Goal: Task Accomplishment & Management: Manage account settings

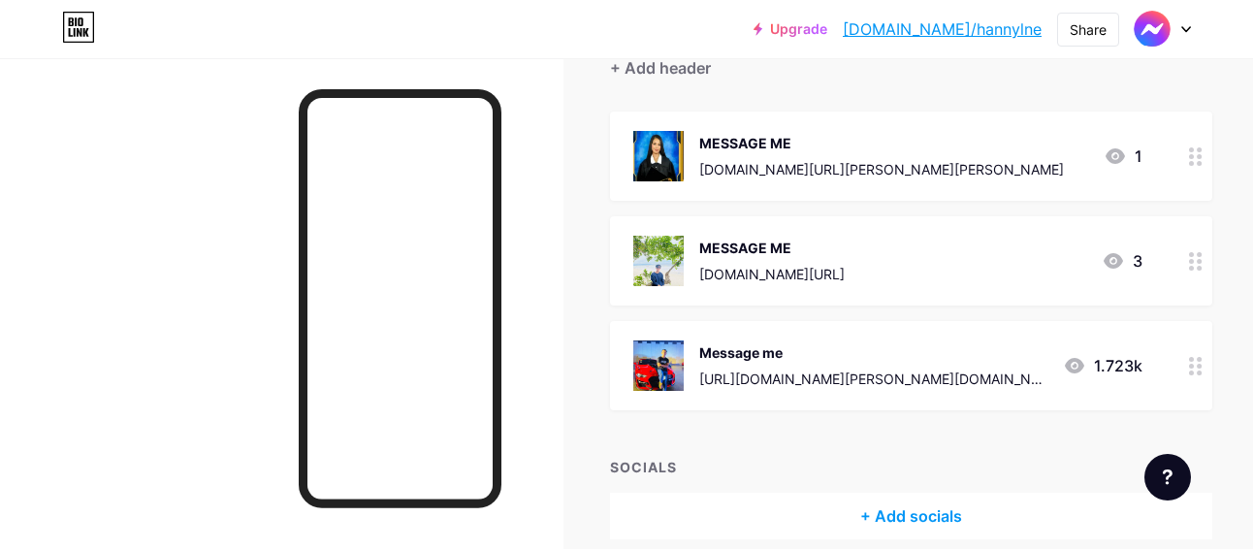
scroll to position [194, 0]
click at [1189, 269] on icon at bounding box center [1196, 261] width 14 height 18
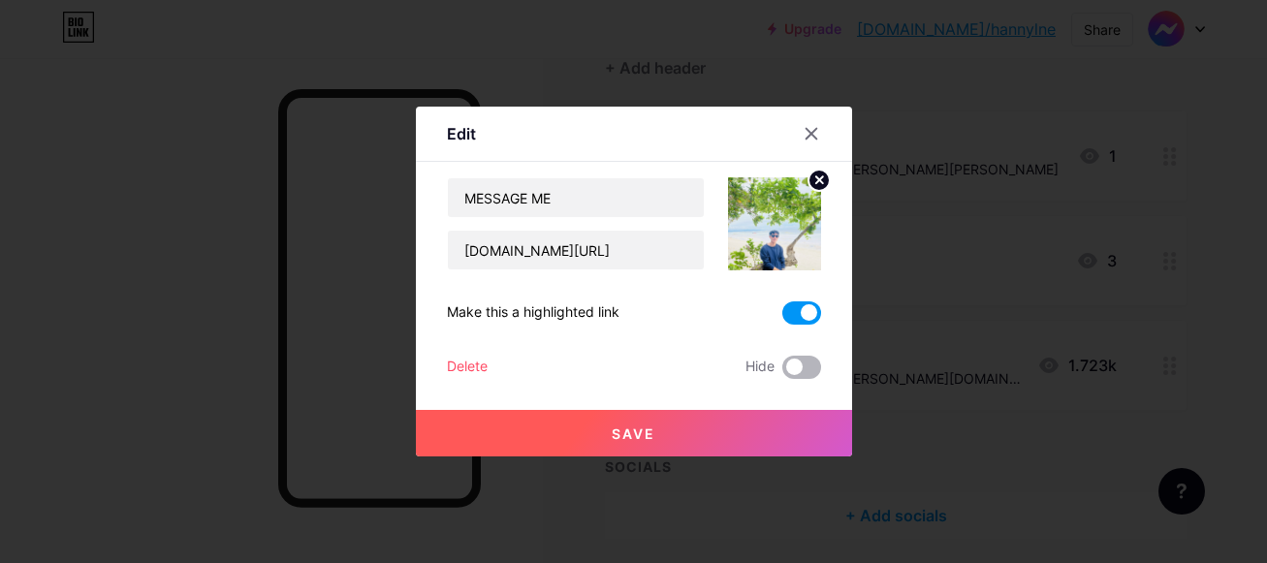
click at [798, 359] on span at bounding box center [801, 367] width 39 height 23
click at [782, 372] on input "checkbox" at bounding box center [782, 372] width 0 height 0
click at [805, 305] on span at bounding box center [801, 313] width 39 height 23
click at [782, 318] on input "checkbox" at bounding box center [782, 318] width 0 height 0
click at [729, 429] on button "Save" at bounding box center [634, 433] width 436 height 47
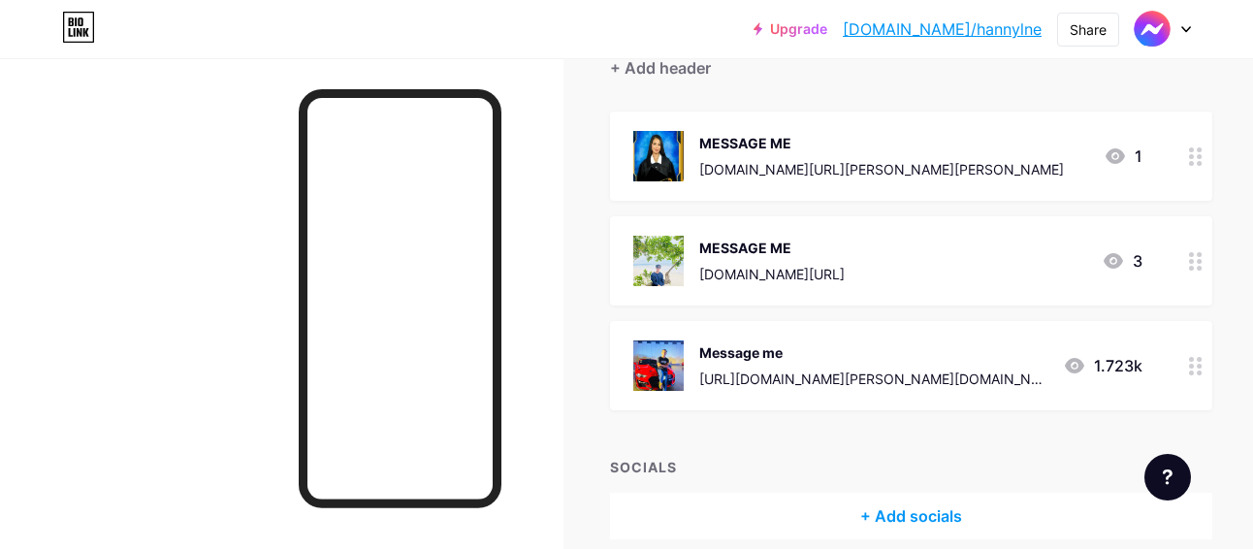
click at [1197, 371] on circle at bounding box center [1199, 372] width 5 height 5
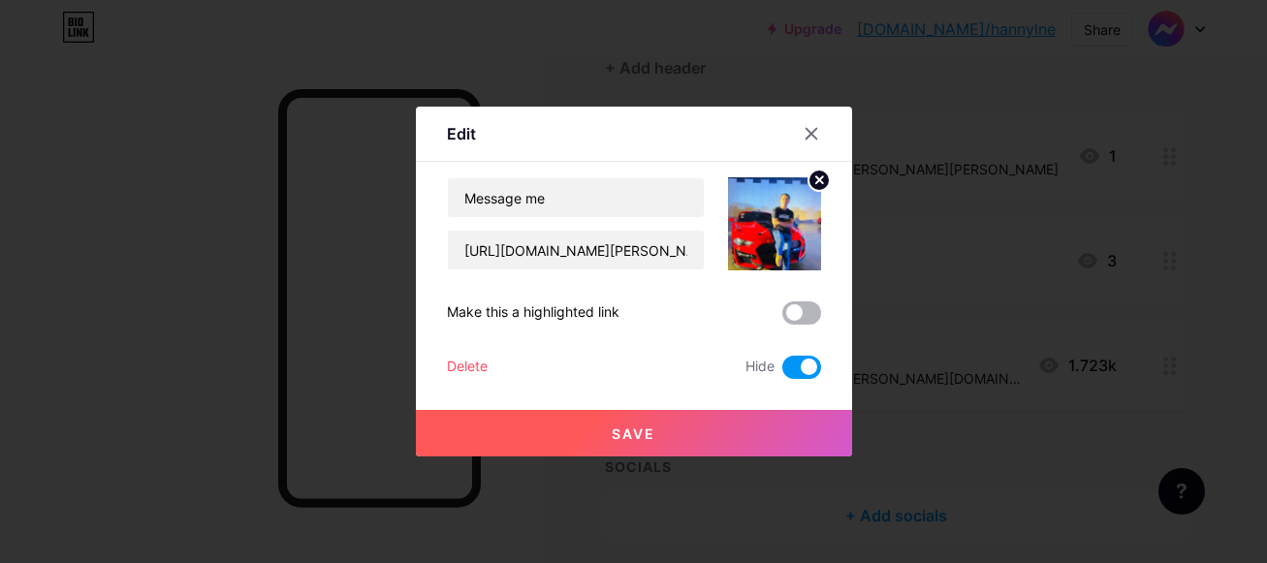
click at [805, 310] on span at bounding box center [801, 313] width 39 height 23
click at [782, 318] on input "checkbox" at bounding box center [782, 318] width 0 height 0
click at [803, 362] on span at bounding box center [801, 367] width 39 height 23
click at [782, 372] on input "checkbox" at bounding box center [782, 372] width 0 height 0
click at [744, 424] on button "Save" at bounding box center [634, 433] width 436 height 47
